Goal: Task Accomplishment & Management: Complete application form

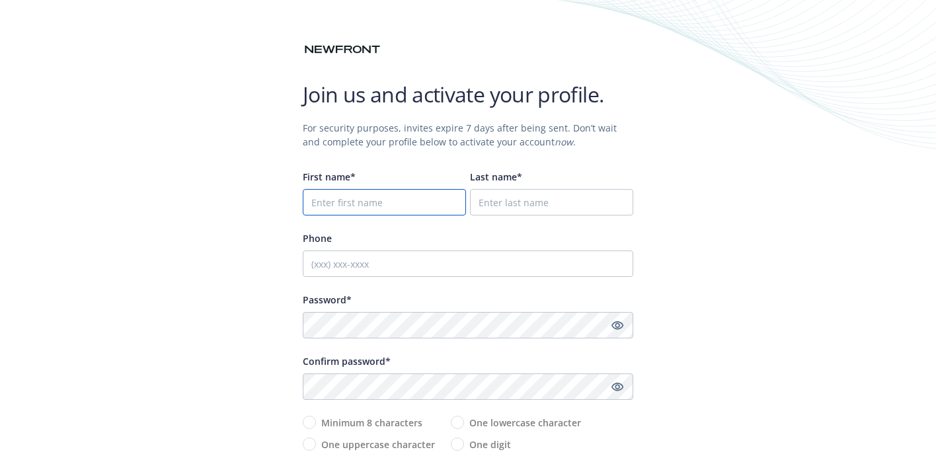
click at [393, 203] on input "First name*" at bounding box center [384, 202] width 163 height 26
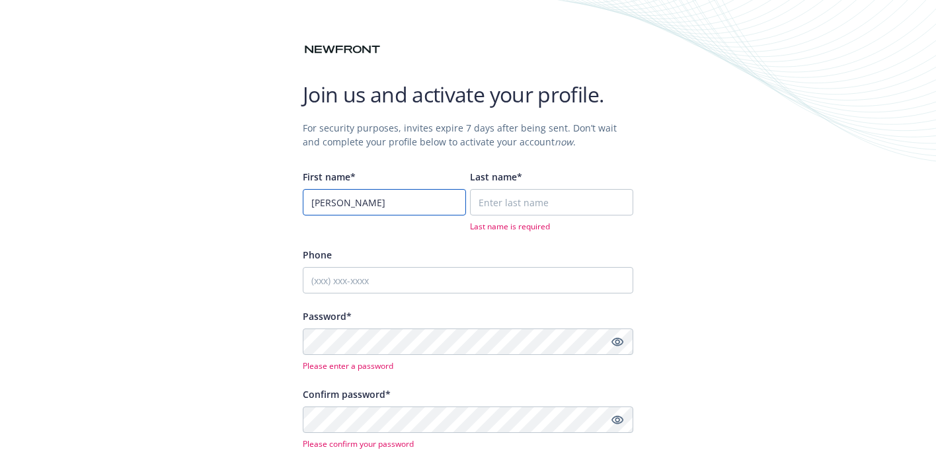
type input "[PERSON_NAME]"
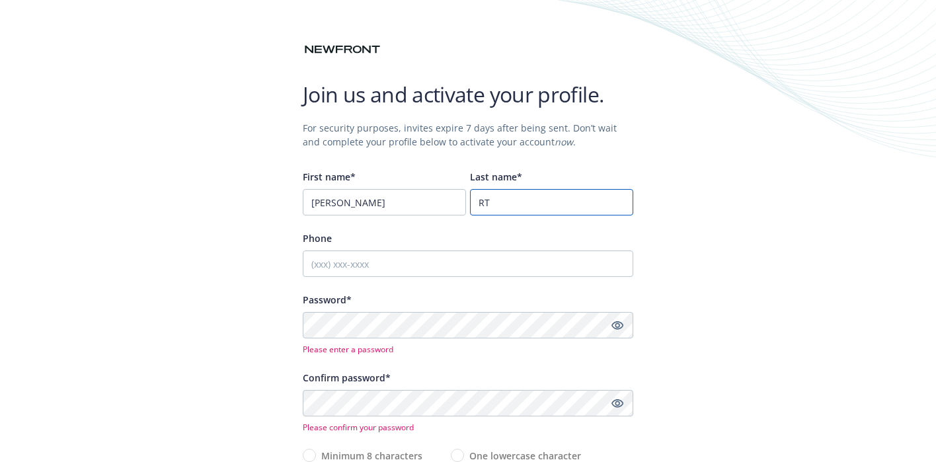
type input "R"
type input "[PERSON_NAME]"
type input "9089630340"
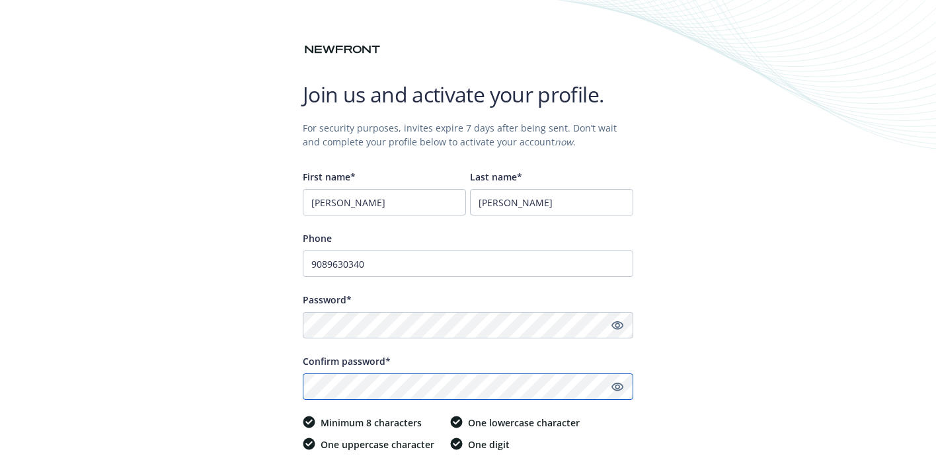
scroll to position [133, 0]
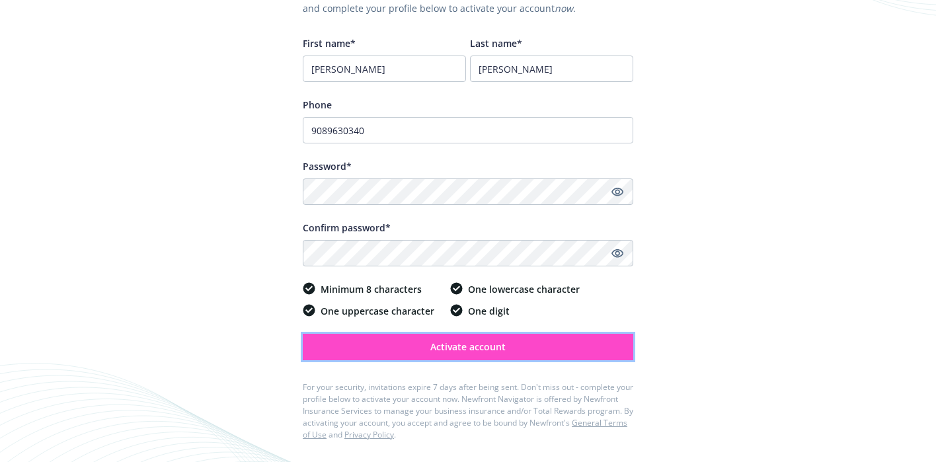
click at [498, 338] on button "Activate account" at bounding box center [468, 347] width 330 height 26
